Goal: Find specific page/section: Find specific page/section

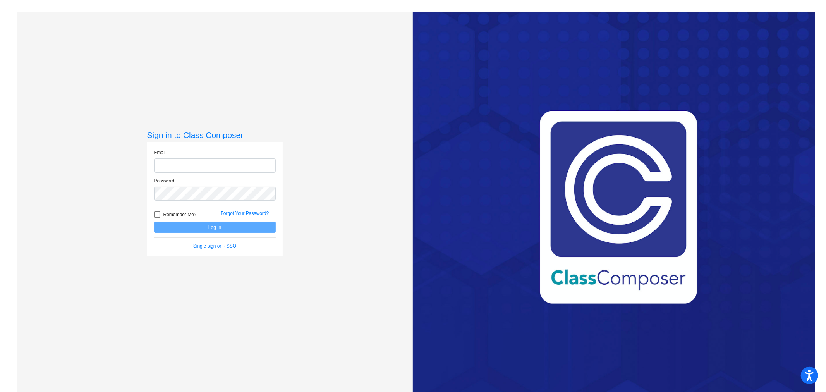
type input "[EMAIL_ADDRESS][DOMAIN_NAME]"
click at [211, 228] on button "Log In" at bounding box center [215, 227] width 122 height 11
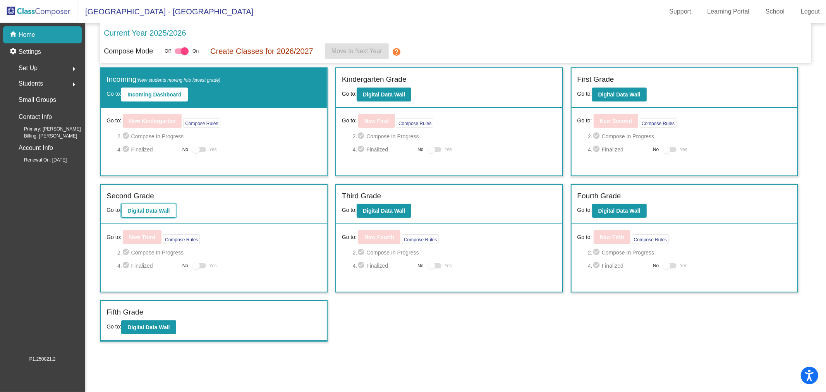
click at [143, 208] on b "Digital Data Wall" at bounding box center [148, 211] width 42 height 6
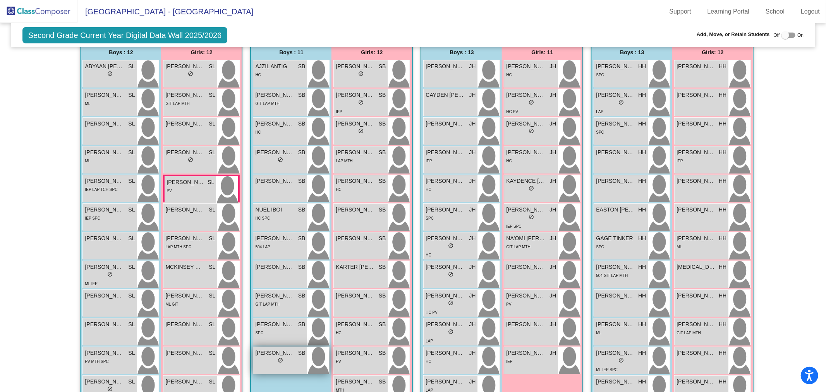
scroll to position [173, 0]
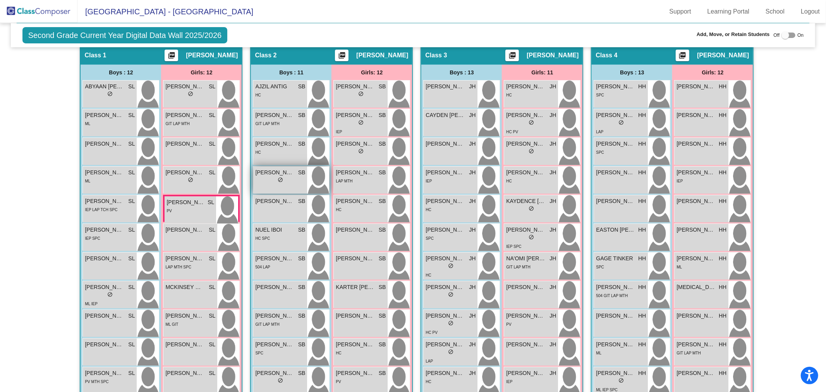
click at [289, 184] on div "[PERSON_NAME] SB lock do_not_disturb_alt" at bounding box center [280, 180] width 54 height 27
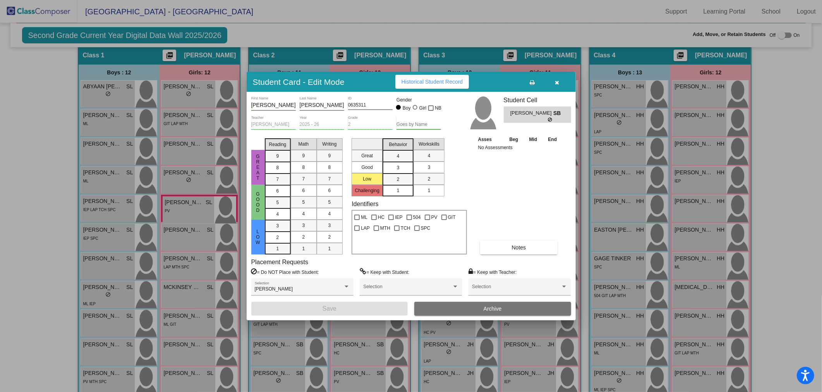
click at [560, 84] on button "button" at bounding box center [557, 82] width 25 height 14
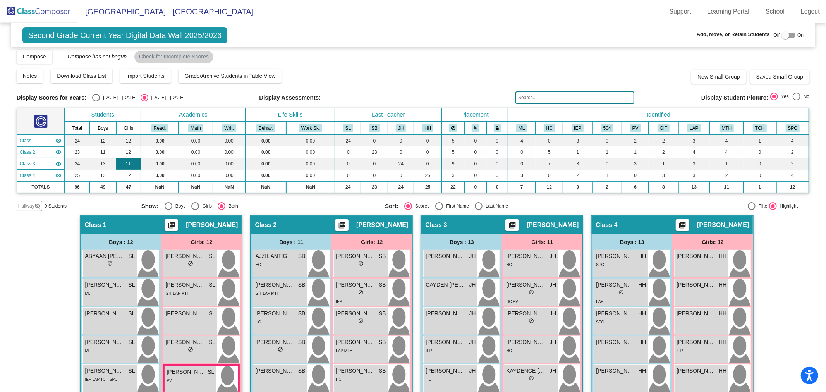
scroll to position [0, 0]
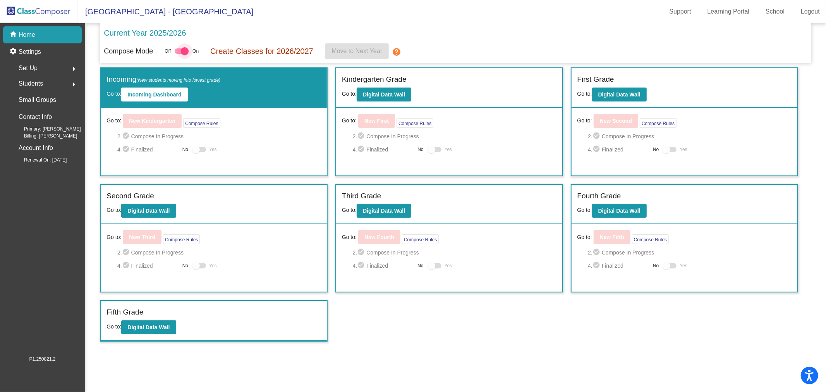
click at [177, 49] on div at bounding box center [182, 50] width 14 height 5
click at [178, 54] on input "checkbox" at bounding box center [178, 54] width 0 height 0
checkbox input "false"
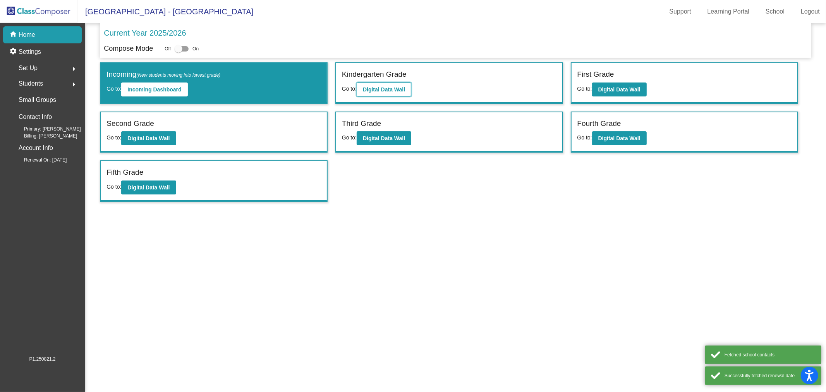
click at [372, 83] on button "Digital Data Wall" at bounding box center [384, 89] width 55 height 14
